Goal: Find specific page/section: Find specific page/section

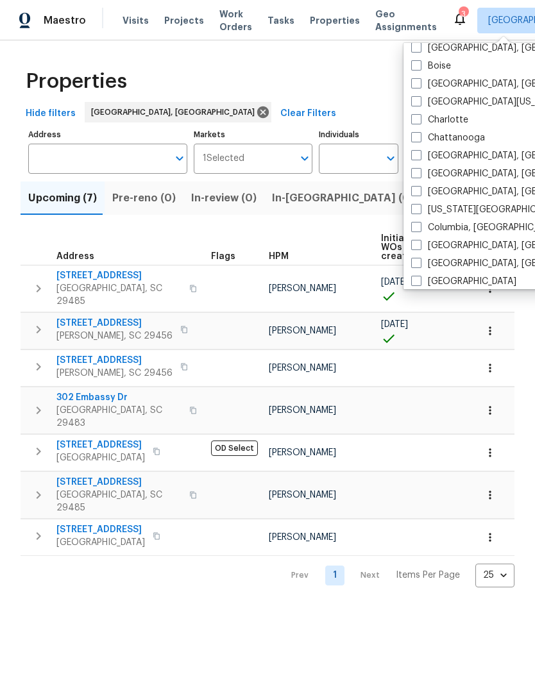
scroll to position [119, 0]
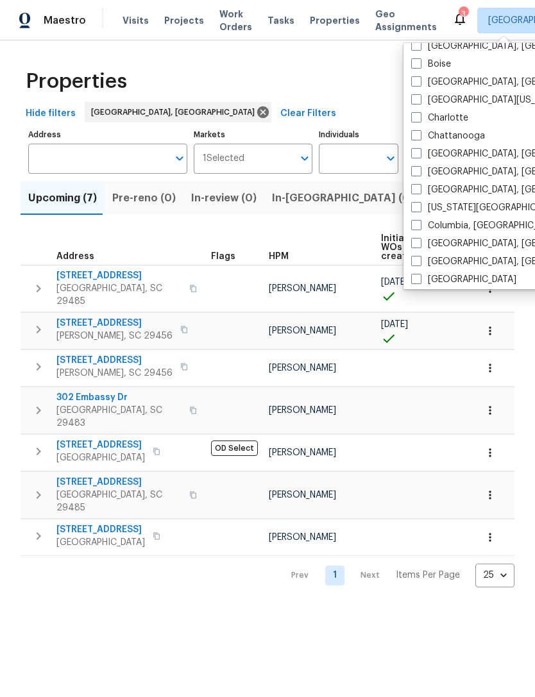
click at [418, 228] on span at bounding box center [416, 225] width 10 height 10
click at [418, 228] on input "Columbia, [GEOGRAPHIC_DATA]" at bounding box center [415, 223] width 8 height 8
checkbox input "true"
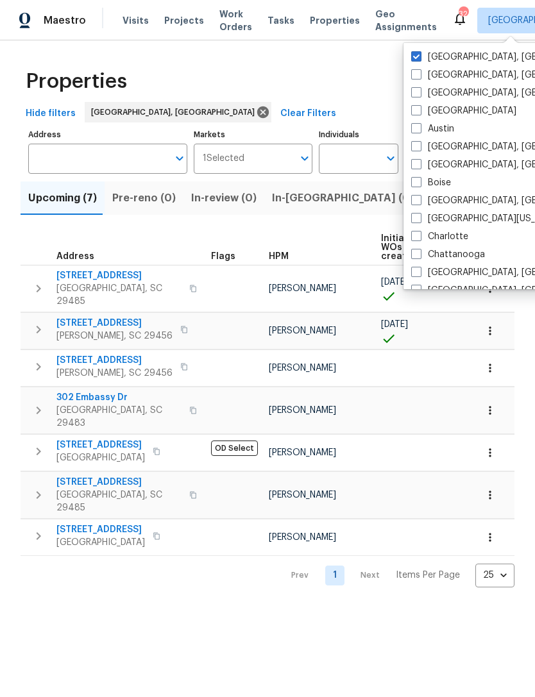
click at [423, 52] on label "[GEOGRAPHIC_DATA], [GEOGRAPHIC_DATA]" at bounding box center [510, 57] width 199 height 13
click at [419, 52] on input "[GEOGRAPHIC_DATA], [GEOGRAPHIC_DATA]" at bounding box center [415, 55] width 8 height 8
checkbox input "false"
click at [314, 25] on span "Properties" at bounding box center [335, 20] width 50 height 13
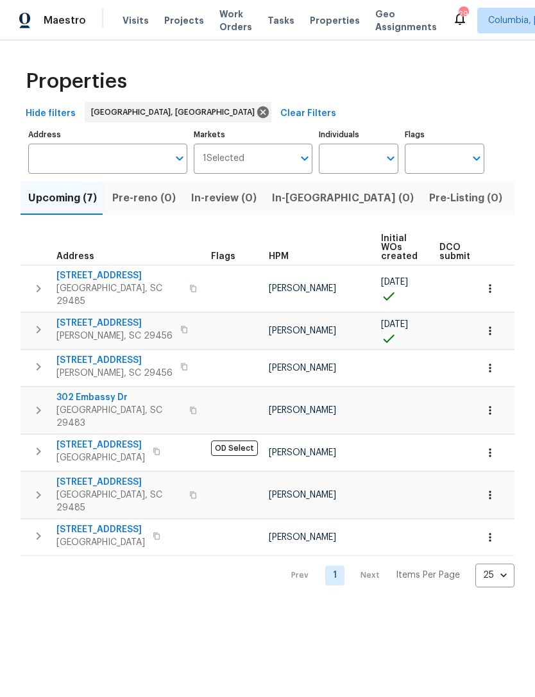
click at [122, 14] on span "Visits" at bounding box center [135, 20] width 26 height 13
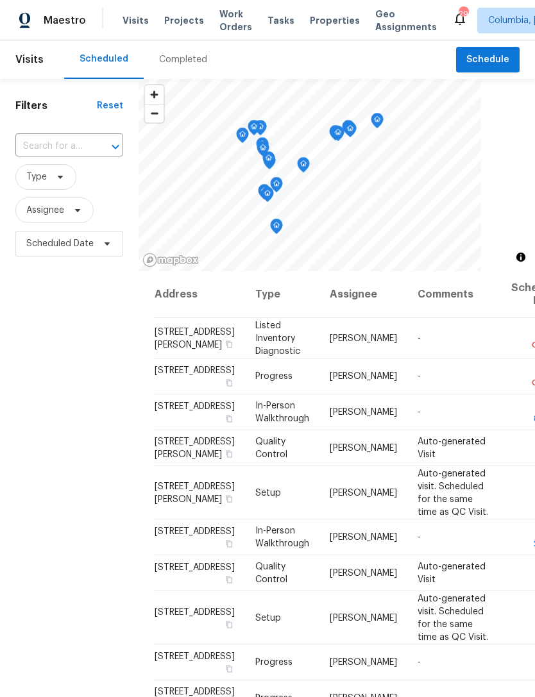
click at [169, 55] on div "Completed" at bounding box center [183, 59] width 48 height 13
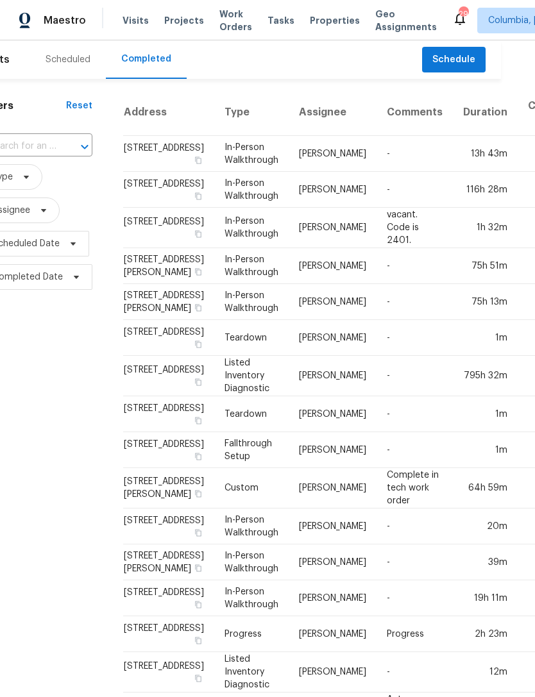
scroll to position [0, 33]
click at [56, 61] on div "Scheduled" at bounding box center [68, 59] width 45 height 13
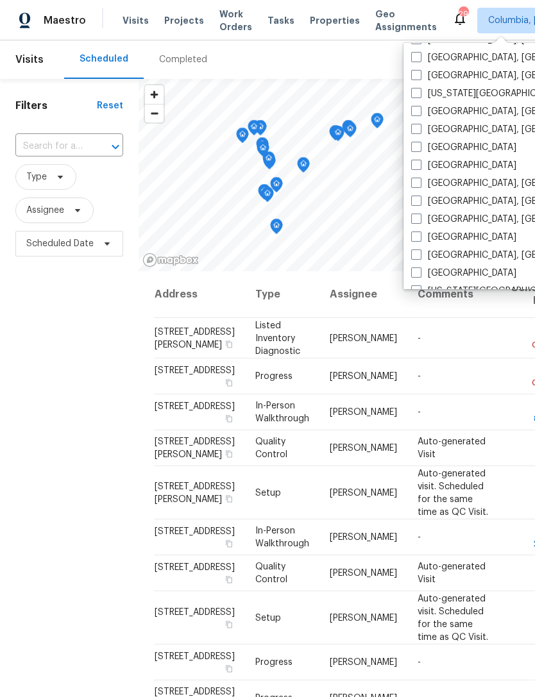
scroll to position [253, 0]
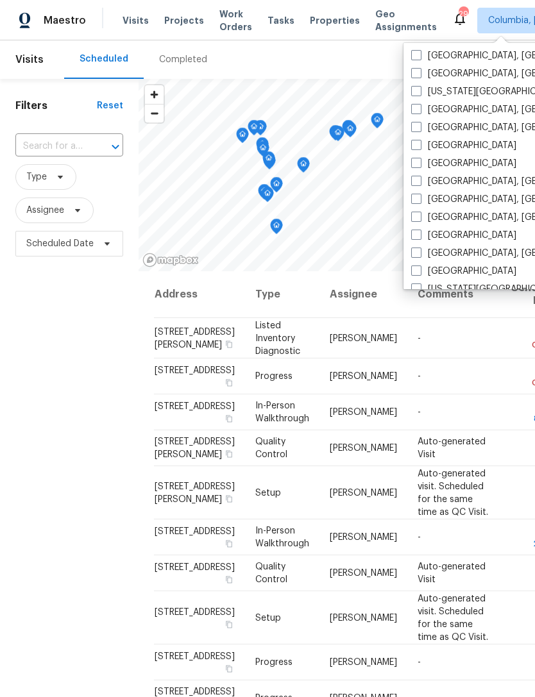
click at [421, 212] on label "[GEOGRAPHIC_DATA], [GEOGRAPHIC_DATA]" at bounding box center [510, 217] width 199 height 13
click at [419, 212] on input "[GEOGRAPHIC_DATA], [GEOGRAPHIC_DATA]" at bounding box center [415, 215] width 8 height 8
checkbox input "true"
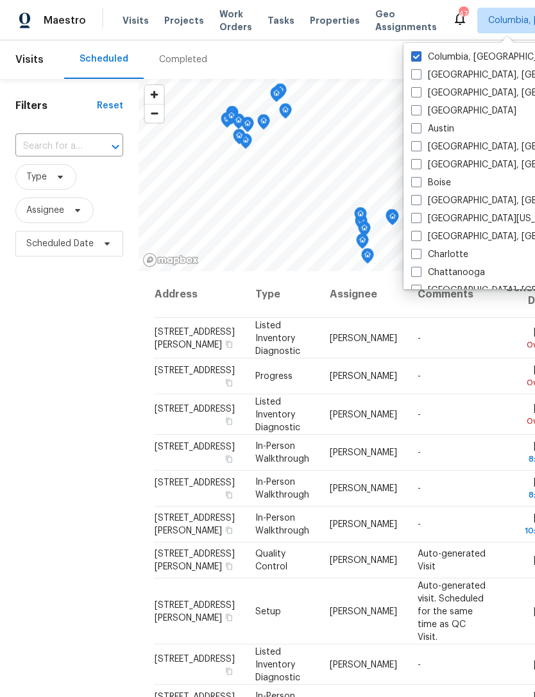
click at [419, 51] on span at bounding box center [416, 56] width 10 height 10
click at [419, 51] on input "Columbia, [GEOGRAPHIC_DATA]" at bounding box center [415, 55] width 8 height 8
checkbox input "false"
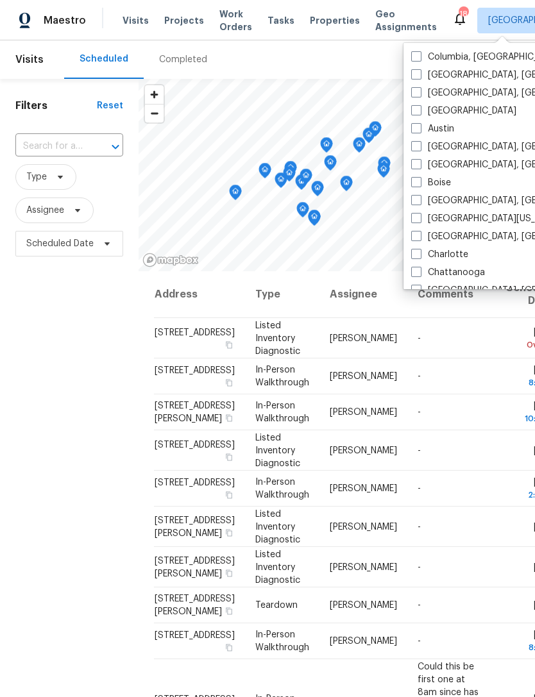
click at [80, 485] on div "Filters Reset ​ Type Assignee Scheduled Date" at bounding box center [69, 454] width 139 height 750
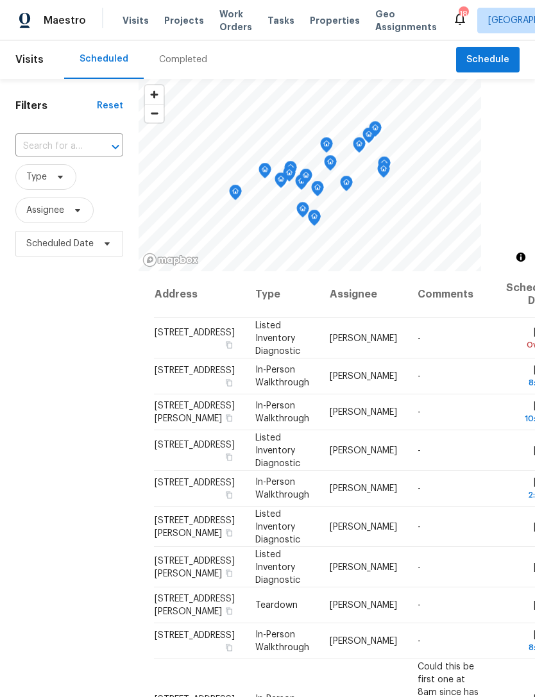
click at [176, 55] on div "Completed" at bounding box center [183, 59] width 48 height 13
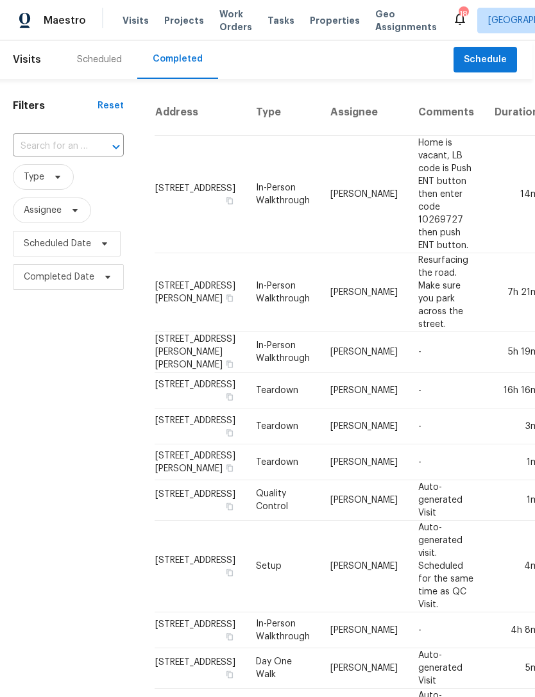
scroll to position [0, 3]
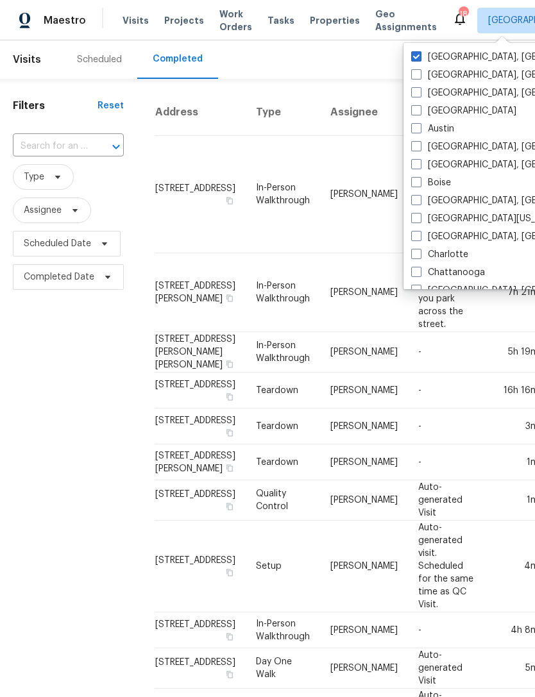
click at [421, 239] on label "[GEOGRAPHIC_DATA], [GEOGRAPHIC_DATA]" at bounding box center [510, 236] width 199 height 13
click at [419, 239] on input "[GEOGRAPHIC_DATA], [GEOGRAPHIC_DATA]" at bounding box center [415, 234] width 8 height 8
checkbox input "true"
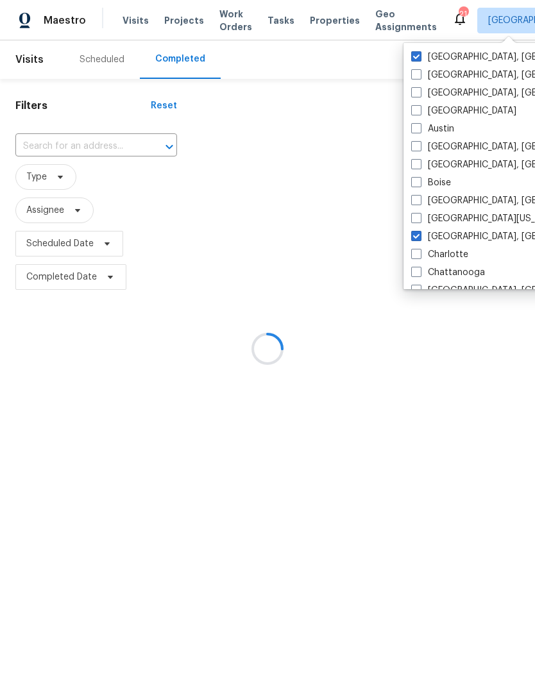
click at [421, 53] on span at bounding box center [416, 56] width 10 height 10
click at [419, 53] on input "[GEOGRAPHIC_DATA], [GEOGRAPHIC_DATA]" at bounding box center [415, 55] width 8 height 8
checkbox input "false"
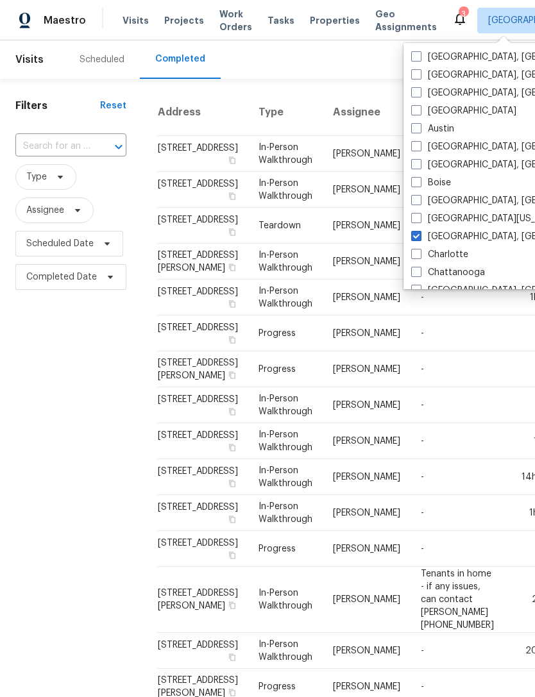
click at [69, 500] on div "Filters Reset ​ Type Assignee Scheduled Date Completed Date" at bounding box center [71, 498] width 142 height 839
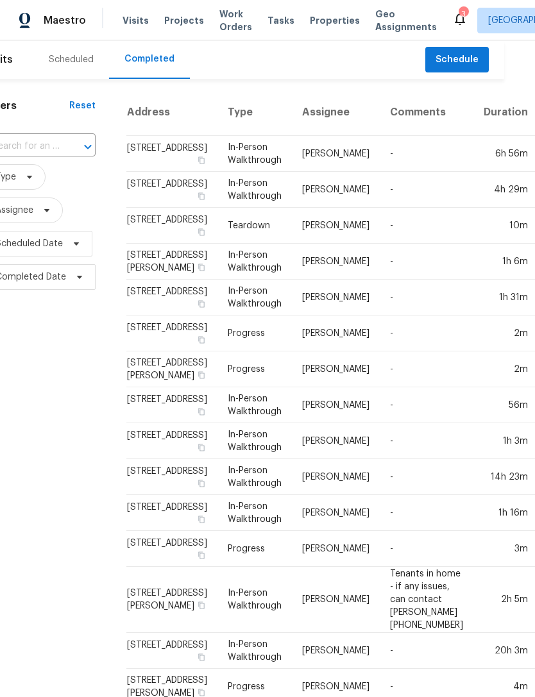
scroll to position [0, 31]
click at [55, 69] on div "Scheduled" at bounding box center [71, 59] width 76 height 38
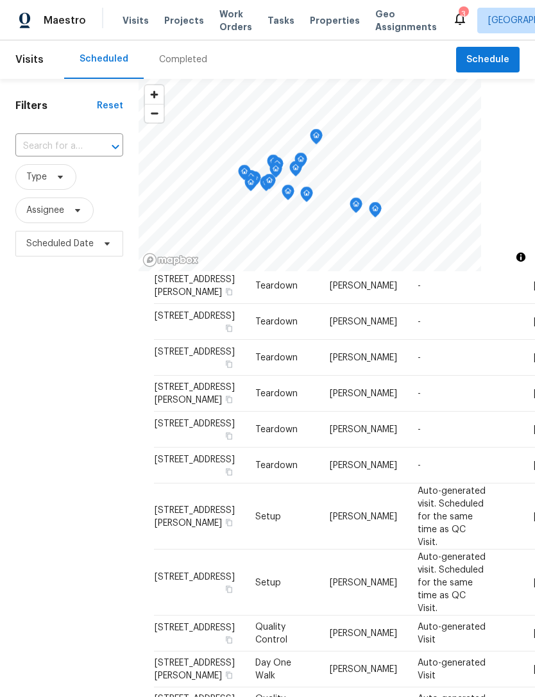
scroll to position [631, 0]
click at [312, 17] on span "Properties" at bounding box center [335, 20] width 50 height 13
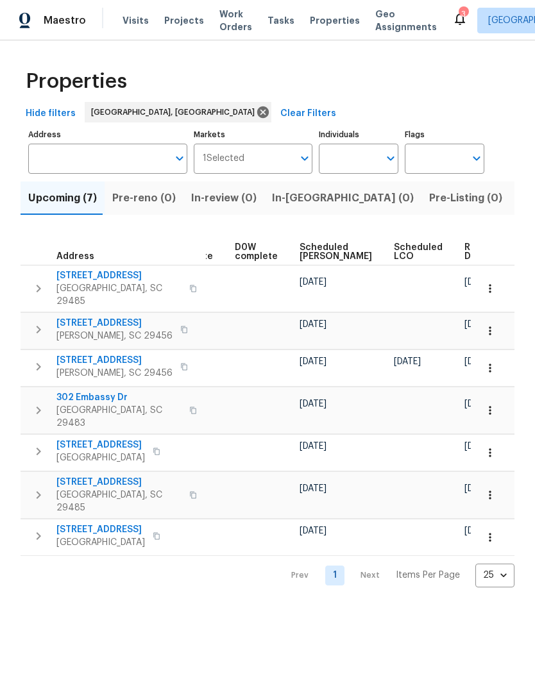
scroll to position [0, 336]
